Goal: Information Seeking & Learning: Find specific fact

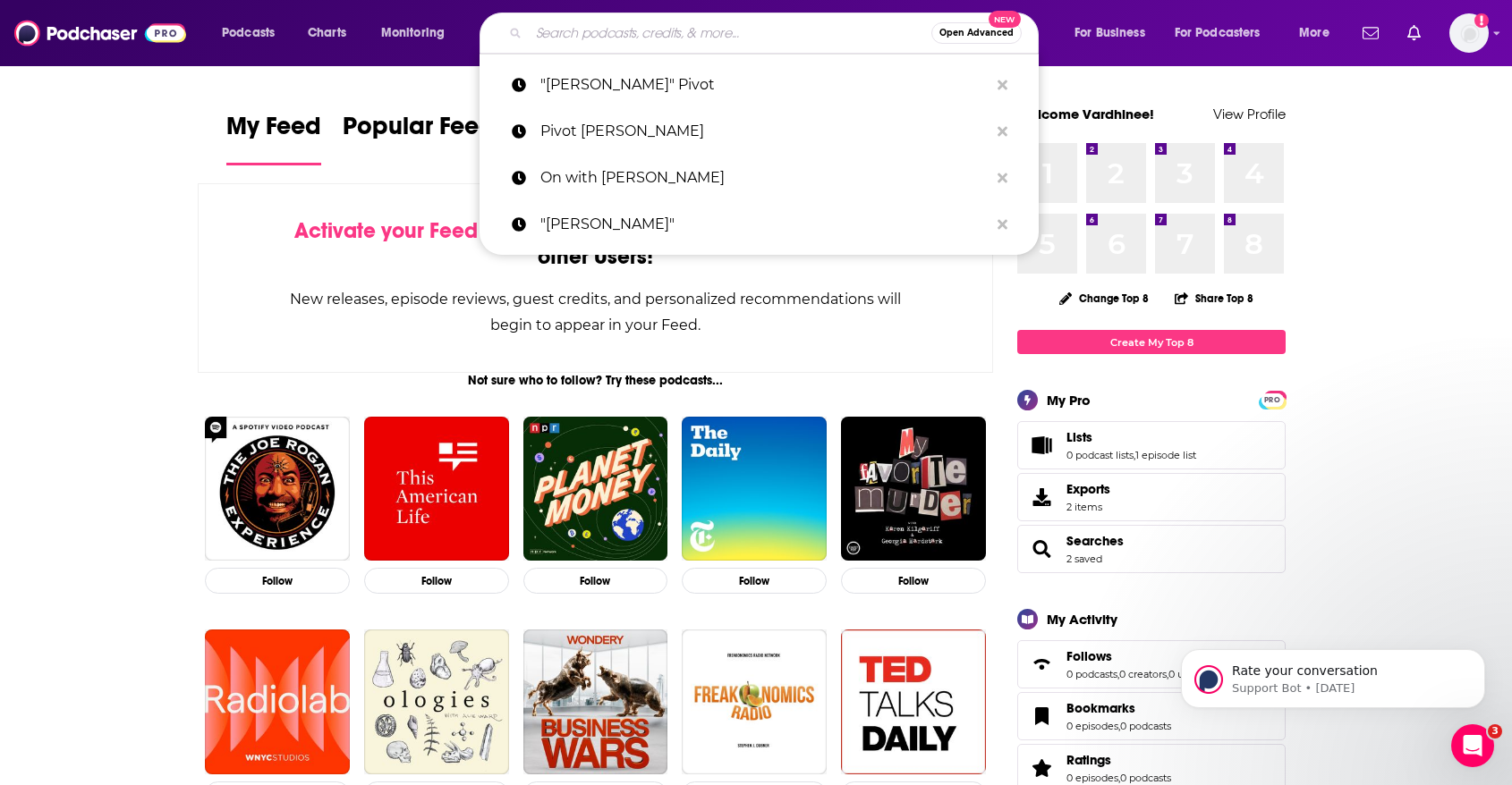
click at [653, 20] on input "Search podcasts, credits, & more..." at bounding box center [730, 32] width 403 height 28
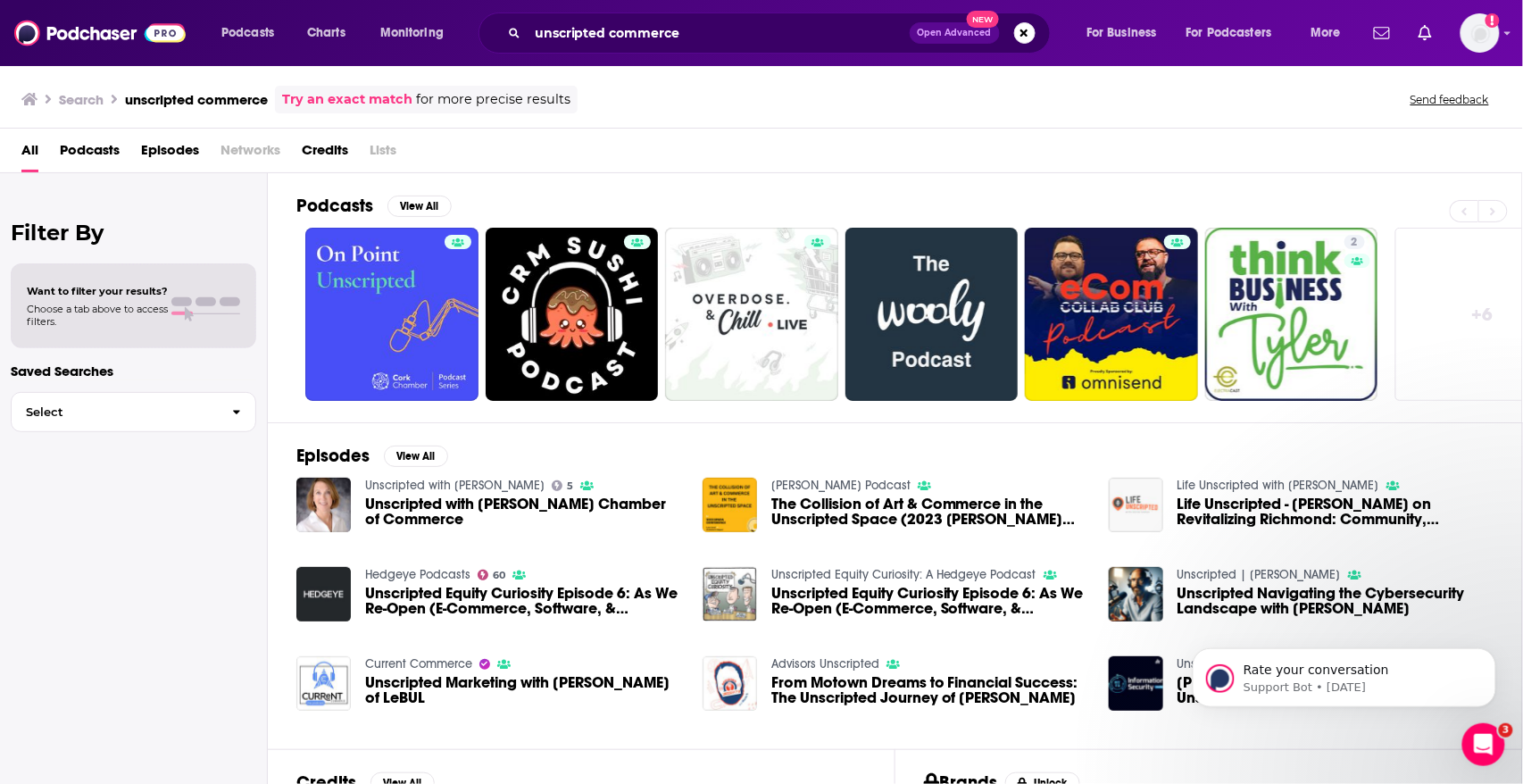
click at [58, 540] on div "Filter By Want to filter your results? Choose a tab above to access filters. Sa…" at bounding box center [134, 566] width 268 height 784
click at [596, 31] on input "unscripted commerce" at bounding box center [719, 32] width 382 height 28
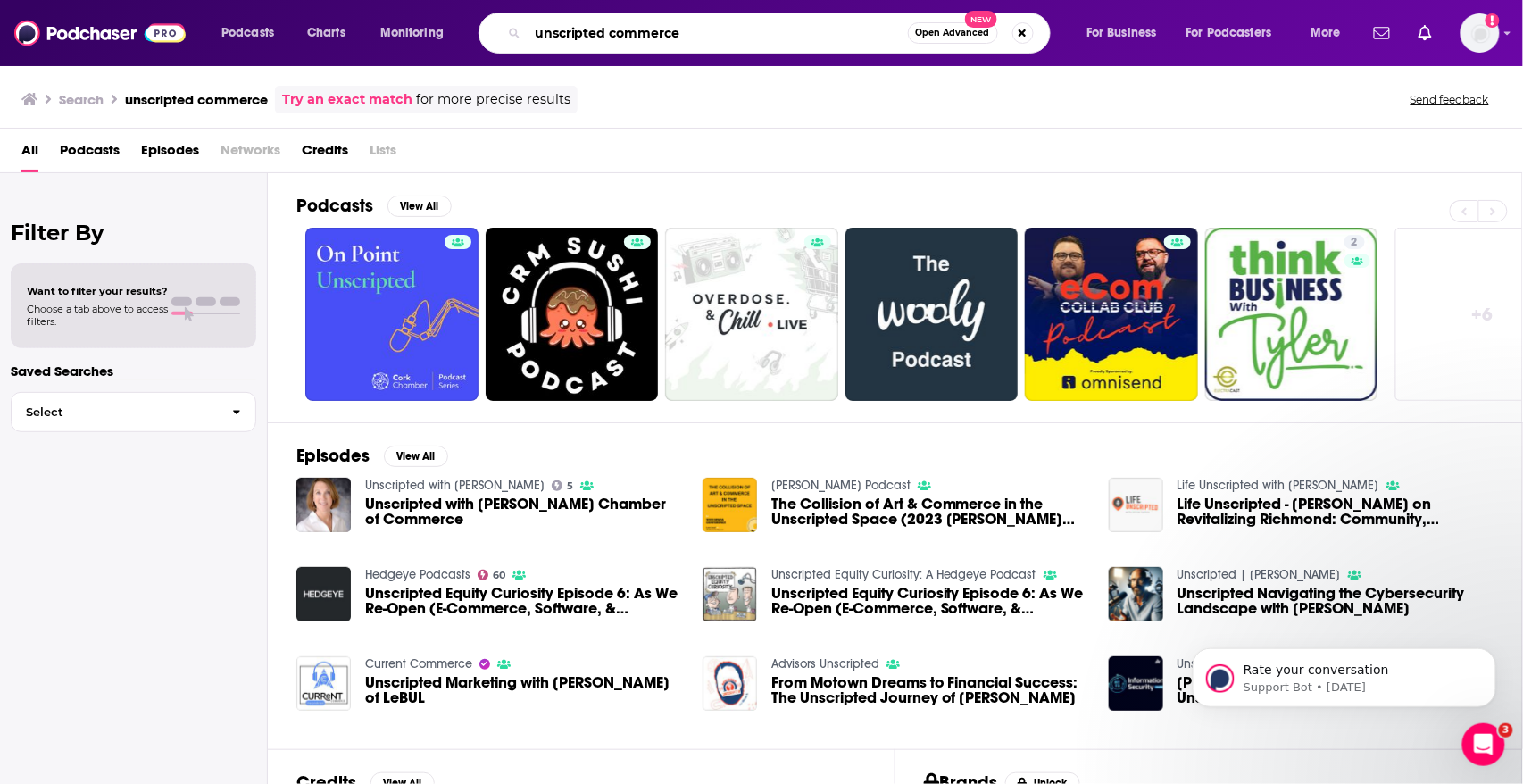
click at [596, 31] on input "unscripted commerce" at bounding box center [718, 32] width 380 height 28
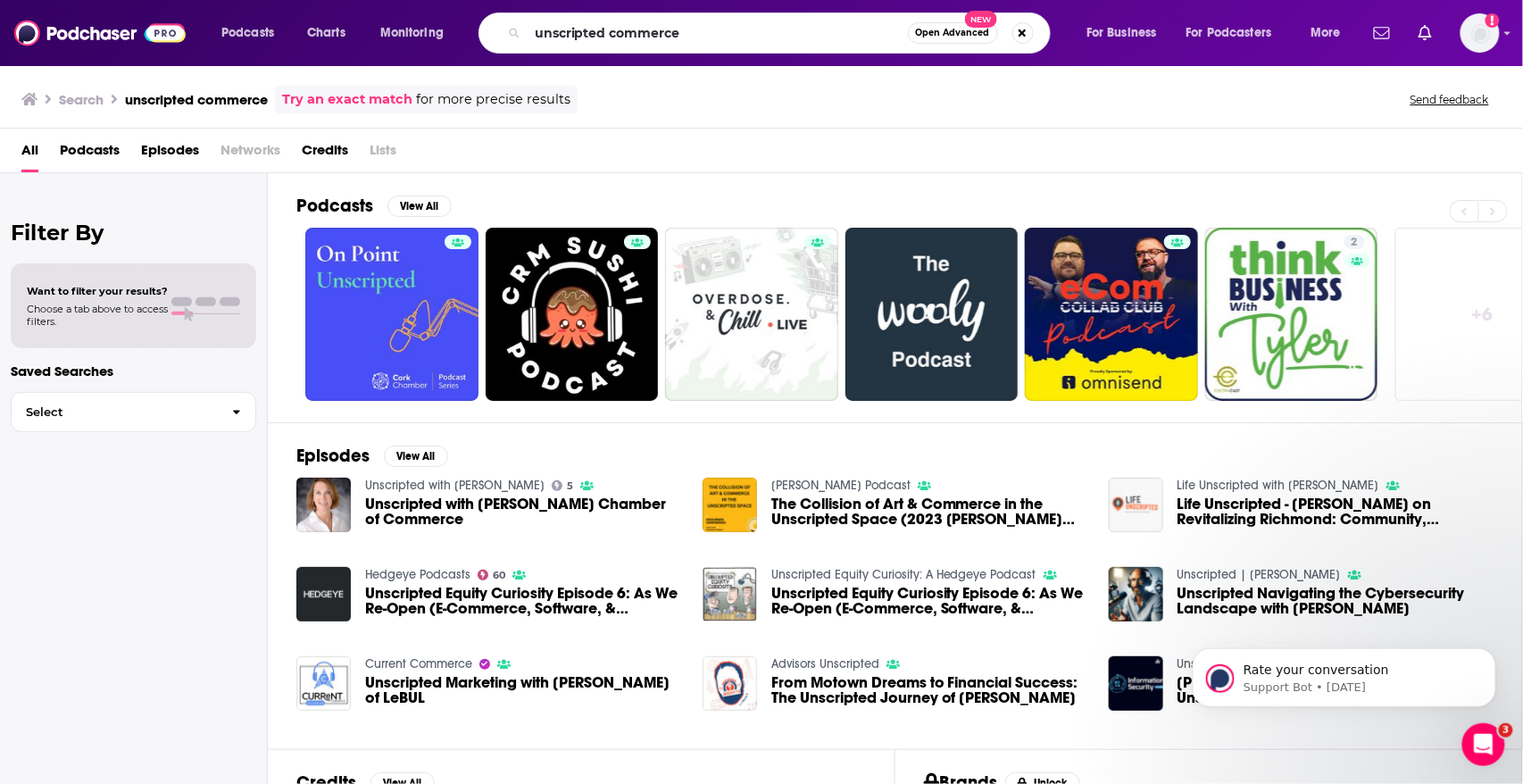
click at [81, 136] on span "Podcasts" at bounding box center [89, 154] width 60 height 37
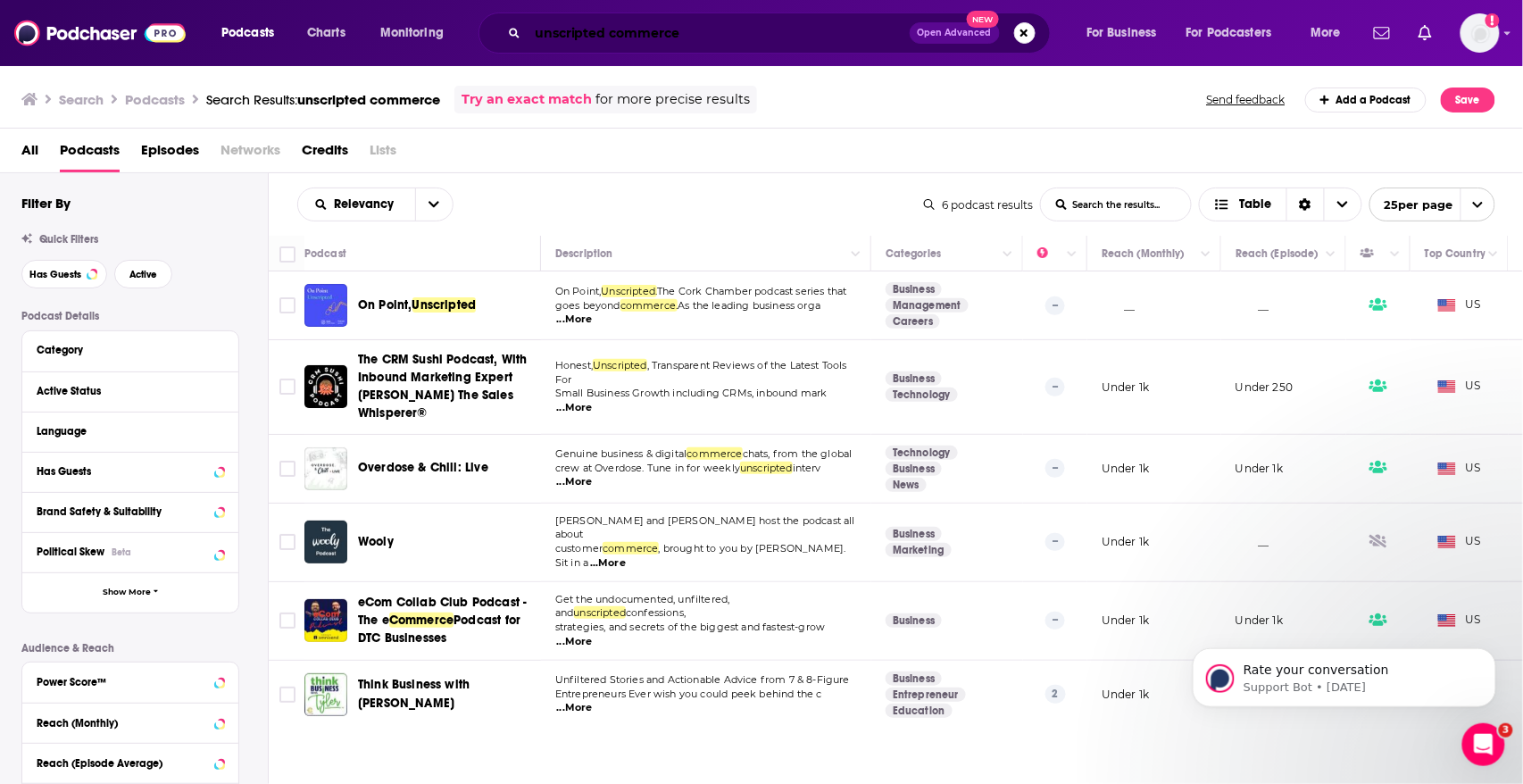
click at [655, 37] on input "unscripted commerce" at bounding box center [719, 32] width 382 height 28
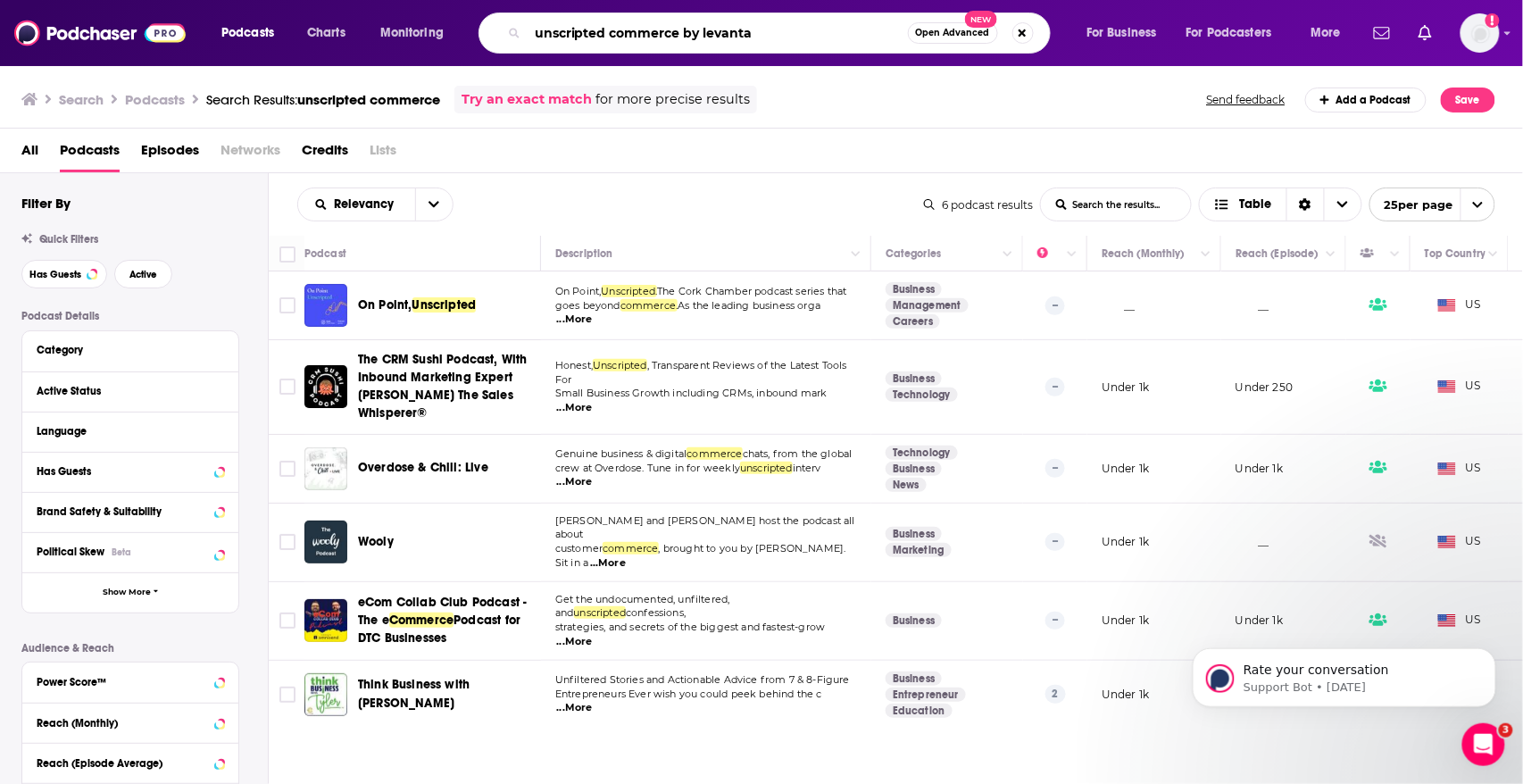
type input "unscripted commerce by levanta"
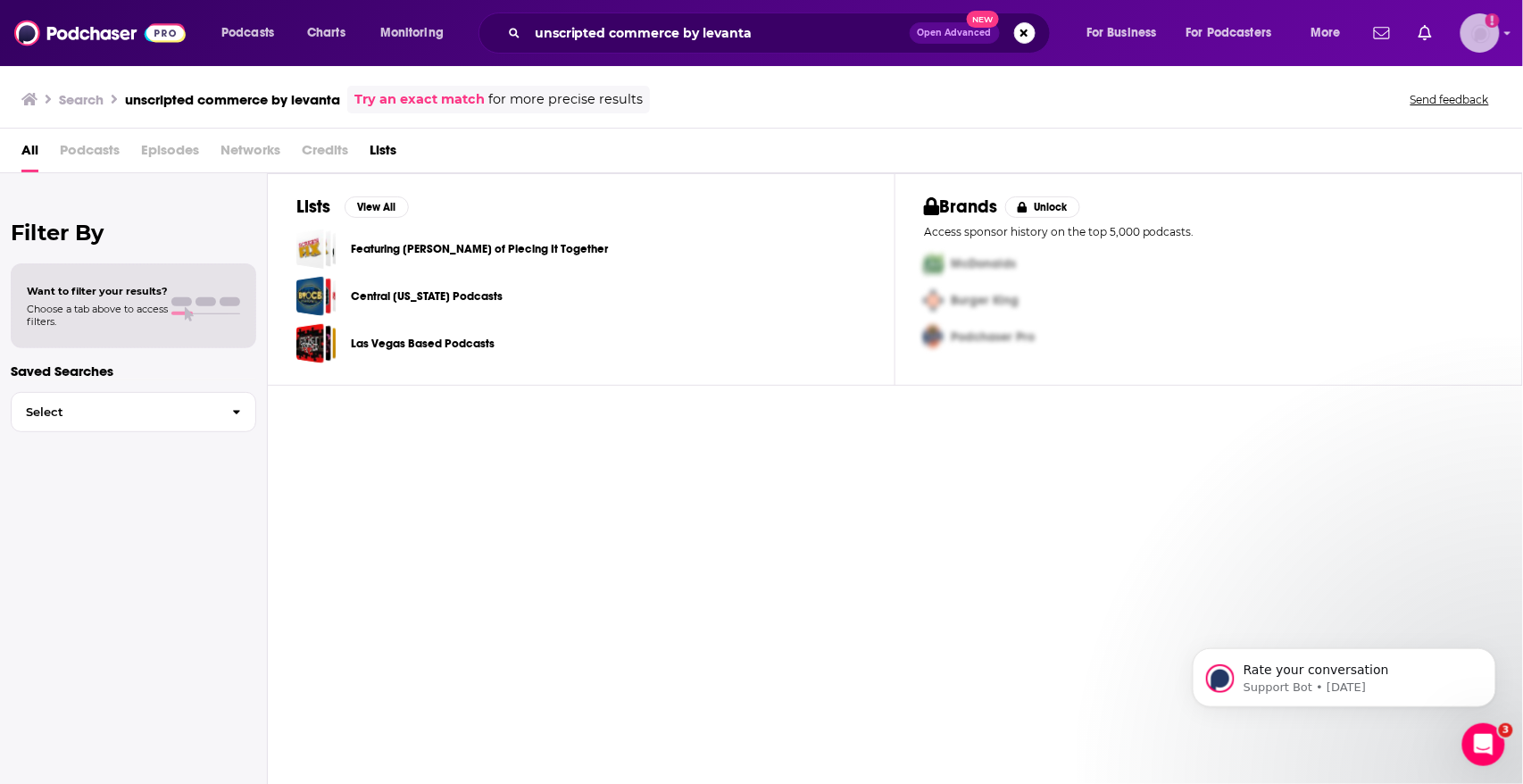
click at [1492, 25] on icon "Add a profile image" at bounding box center [1493, 20] width 4 height 10
